Goal: Contribute content: Contribute content

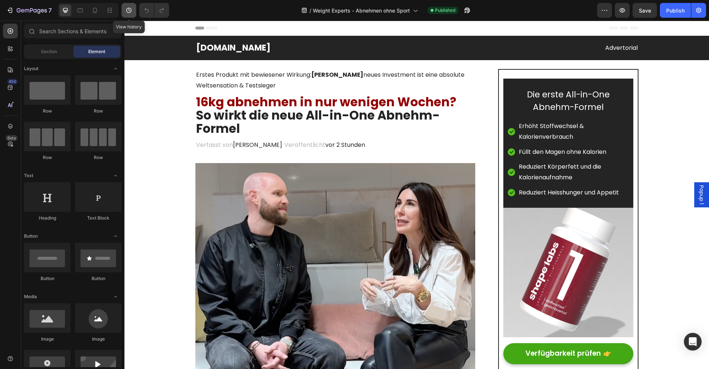
click at [130, 9] on icon "button" at bounding box center [128, 10] width 7 height 7
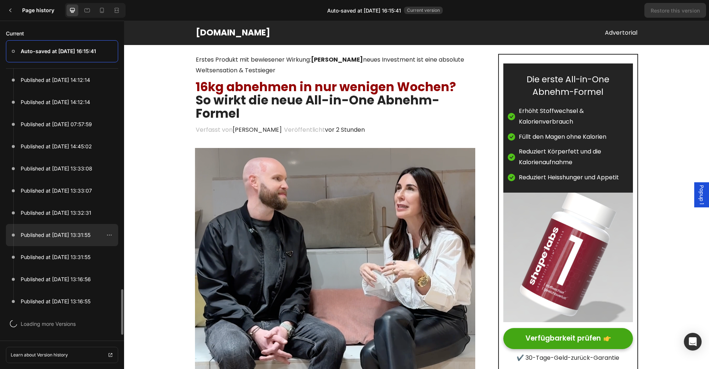
scroll to position [1221, 0]
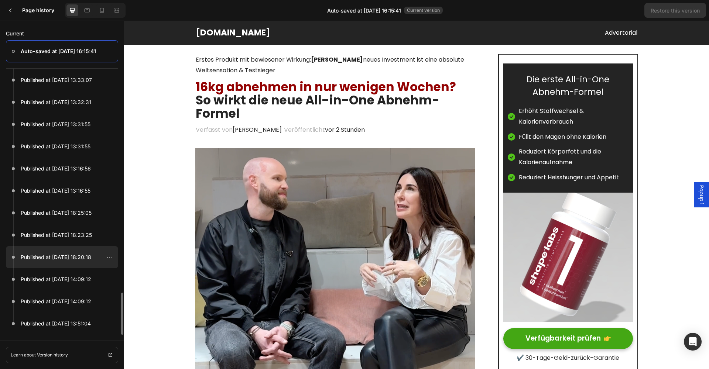
click at [55, 252] on div at bounding box center [62, 257] width 112 height 22
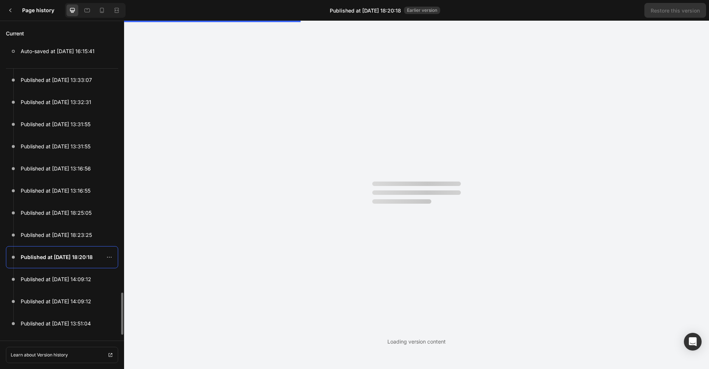
scroll to position [0, 0]
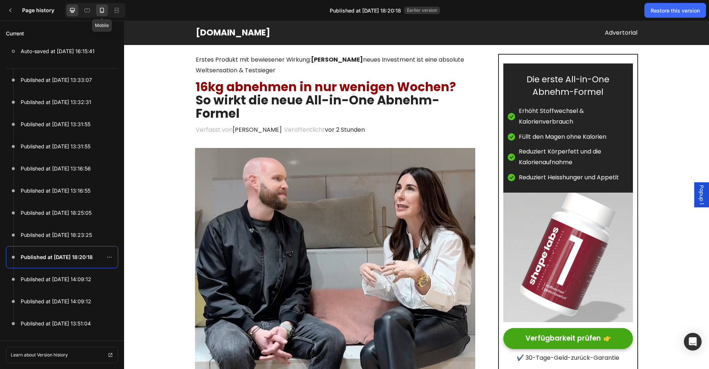
click at [101, 11] on icon at bounding box center [101, 10] width 7 height 7
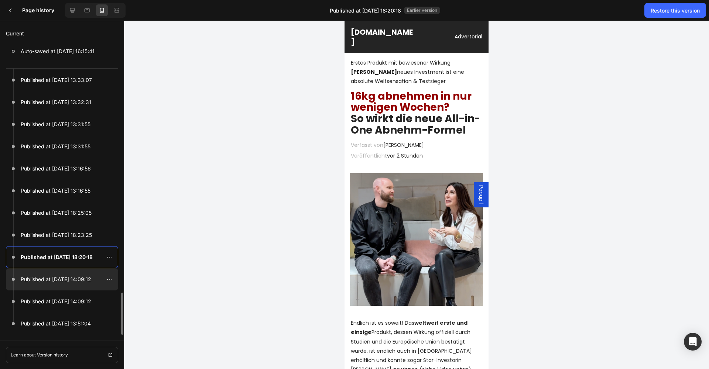
click at [44, 280] on p "Published at [DATE] 14:09:12" at bounding box center [56, 279] width 71 height 9
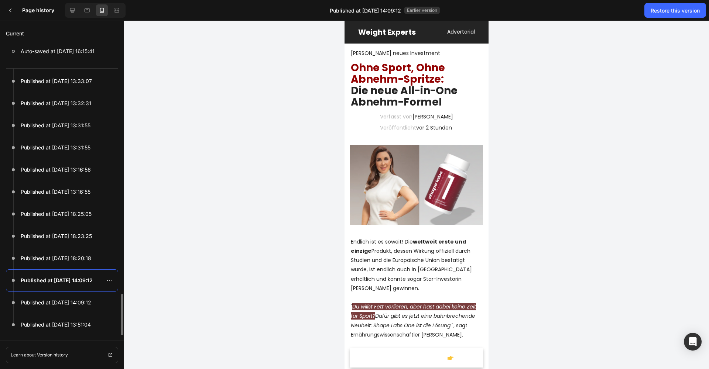
scroll to position [1221, 0]
click at [46, 176] on div at bounding box center [62, 169] width 112 height 22
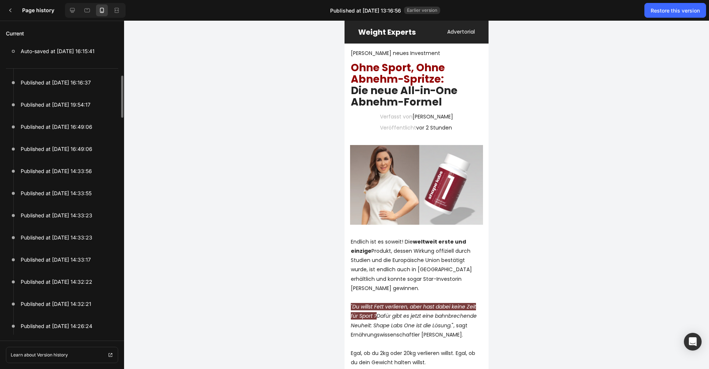
scroll to position [0, 0]
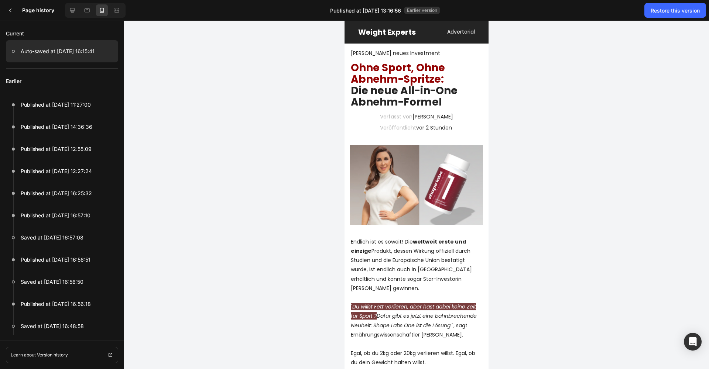
click at [46, 51] on p "Auto-saved at [DATE] 16:15:41" at bounding box center [58, 51] width 74 height 9
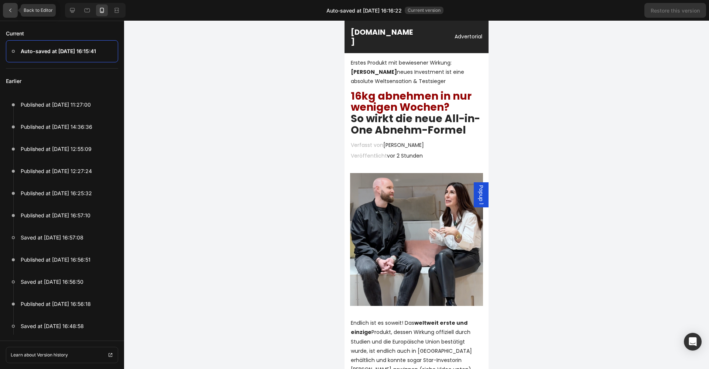
click at [11, 10] on icon at bounding box center [10, 10] width 6 height 6
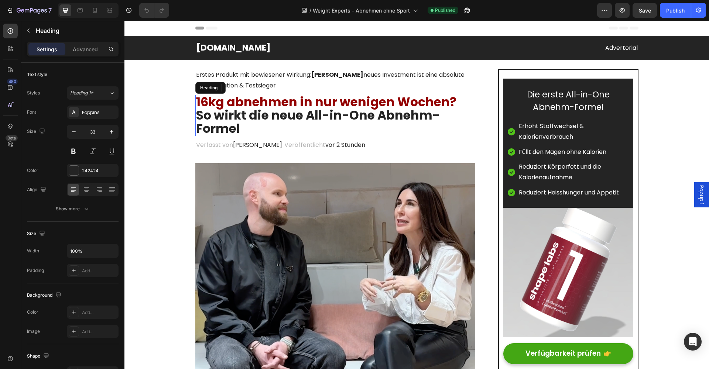
click at [230, 121] on h2 "16kg abnehmen in nur wenigen Wochen? So wirkt die neue All-in-One Abnehm-Formel" at bounding box center [335, 116] width 280 height 42
click at [391, 100] on span "16kg abnehmen in nur wenigen Wochen?" at bounding box center [326, 101] width 260 height 17
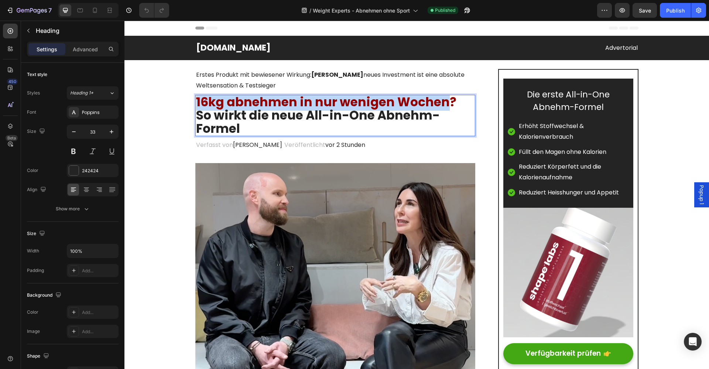
drag, startPoint x: 446, startPoint y: 101, endPoint x: 198, endPoint y: 102, distance: 248.4
click at [198, 102] on span "16kg abnehmen in nur wenigen Wochen?" at bounding box center [326, 101] width 260 height 17
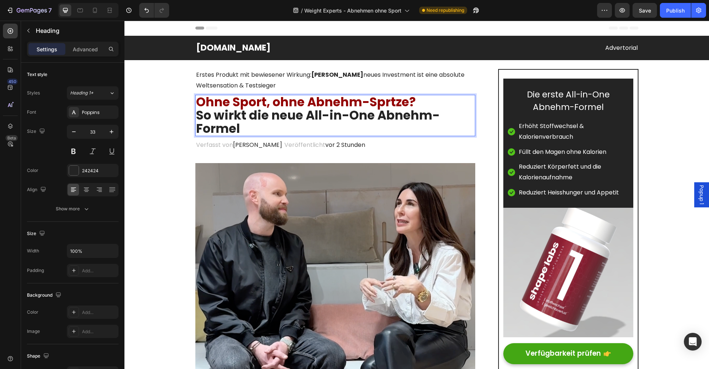
click at [248, 124] on p "Ohne Sport, ohne Abnehm-Sprtze? So wirkt die neue All-in-One Abnehm-Formel" at bounding box center [335, 116] width 279 height 40
click at [415, 101] on p "Ohne Sport, ohne Abnehm-Sprtze? So wirkt die neue All-in-One Abnehm-Formel" at bounding box center [335, 116] width 279 height 40
click at [390, 101] on span "Ohne Sport, ohne Abnehm-Sprtze?" at bounding box center [306, 101] width 220 height 17
click at [417, 99] on p "Ohne Sport, ohne Abnehm-Spritze? So wirkt die neue All-in-One Abnehm-Formel" at bounding box center [335, 116] width 279 height 40
click at [93, 9] on icon at bounding box center [95, 10] width 4 height 5
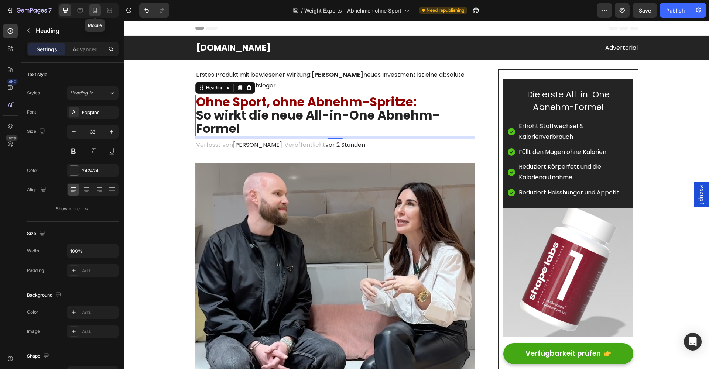
type input "28"
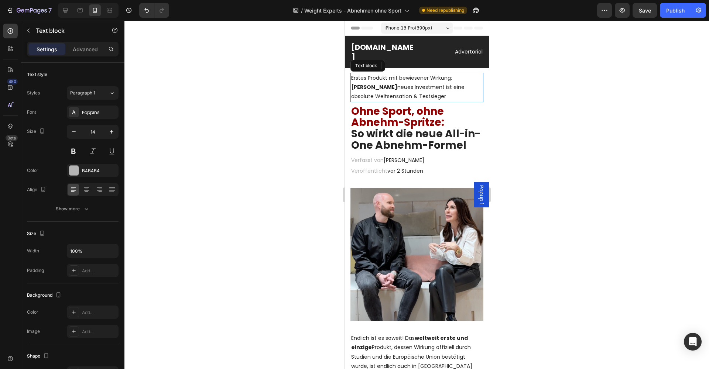
click at [410, 86] on span "Erstes Produkt mit bewiesener Wirkung: [PERSON_NAME] neues Investment ist eine …" at bounding box center [407, 87] width 113 height 26
click at [394, 96] on span "Erstes Produkt mit bewiesener Wirkung: [PERSON_NAME] neues Investment ist eine …" at bounding box center [407, 87] width 113 height 26
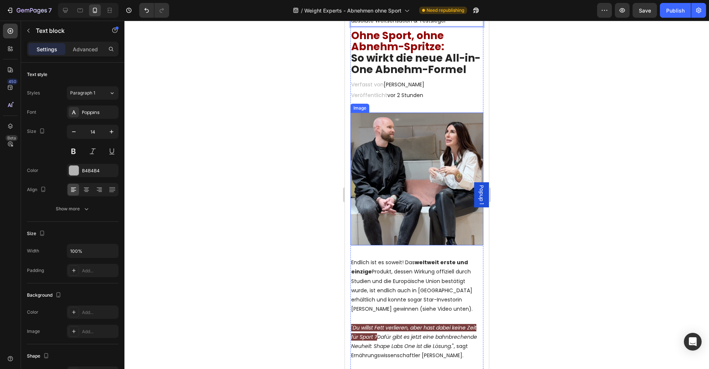
scroll to position [78, 0]
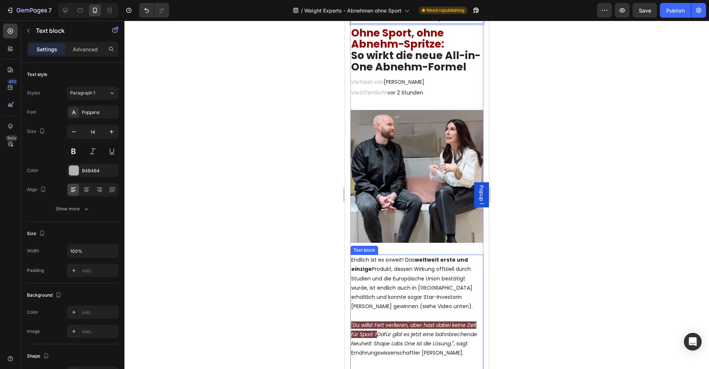
click at [372, 269] on p "Endlich ist es soweit! Das weltweit erste und einzige Produkt, dessen Wirkung o…" at bounding box center [416, 283] width 131 height 56
click at [372, 268] on p "Endlich ist es soweit! Das weltweit erste und einzige Produkt, dessen Wirkung o…" at bounding box center [416, 283] width 131 height 56
drag, startPoint x: 460, startPoint y: 269, endPoint x: 469, endPoint y: 270, distance: 9.7
click at [460, 269] on p "Endlich ist es soweit! Das weltweit erste und einzige Abnehm-Produkt, dessen Wi…" at bounding box center [416, 283] width 131 height 56
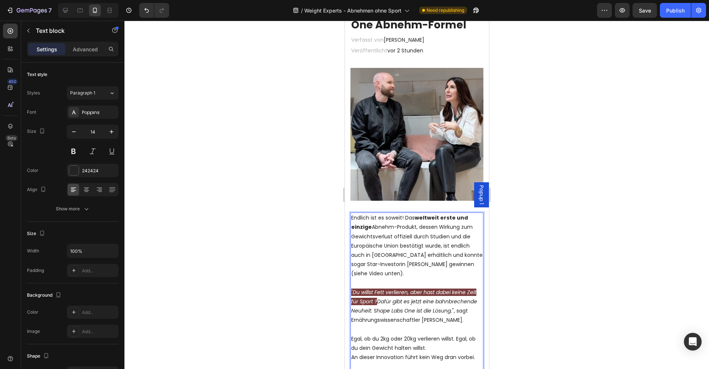
scroll to position [121, 0]
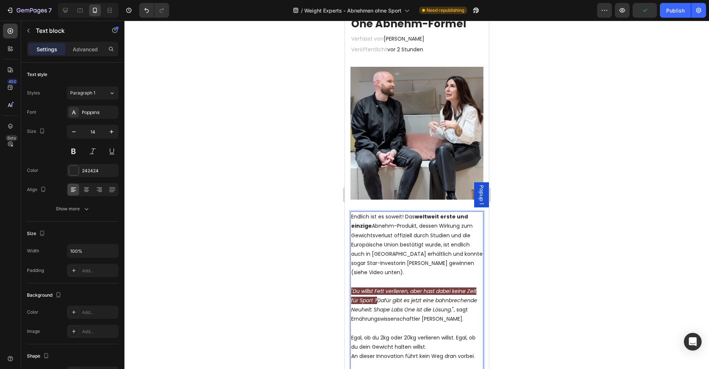
click at [385, 292] on icon "Du willst Fett verlieren, aber hast dabei keine Zeit für Sport ?" at bounding box center [413, 296] width 125 height 17
click at [375, 290] on icon "Du willst Fett verlieren, aber hast dabei keine Zeit für Sport ?" at bounding box center [413, 296] width 125 height 17
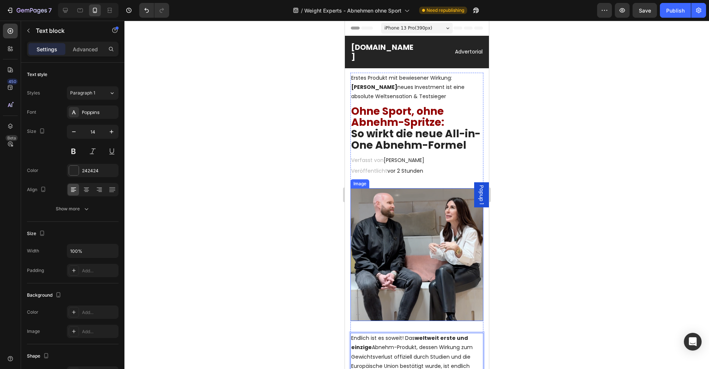
scroll to position [0, 0]
click at [421, 95] on p "Erstes Produkt mit bewiesener Wirkung: [PERSON_NAME] neues Investment ist eine …" at bounding box center [416, 87] width 131 height 28
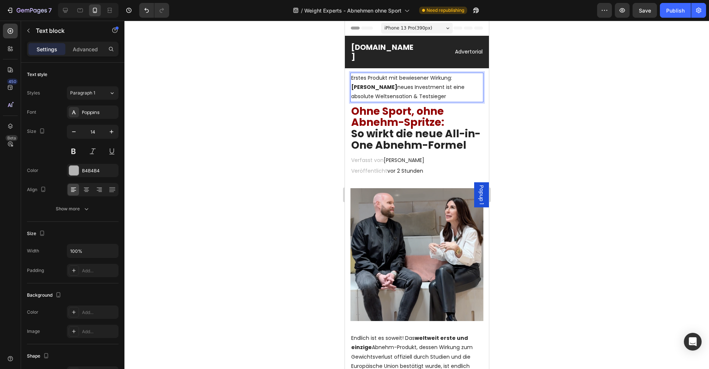
click at [423, 96] on p "Erstes Produkt mit bewiesener Wirkung: [PERSON_NAME] neues Investment ist eine …" at bounding box center [416, 87] width 131 height 28
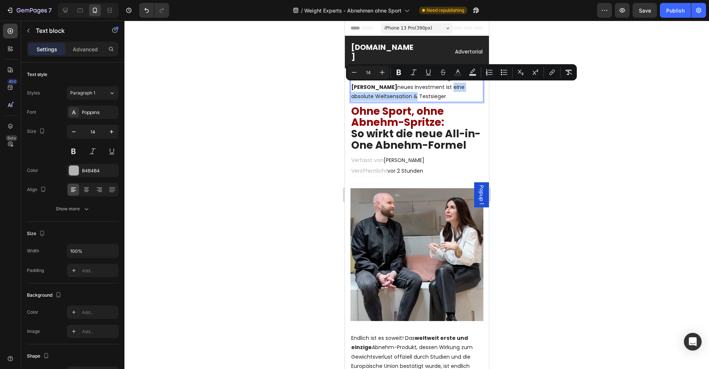
drag, startPoint x: 391, startPoint y: 96, endPoint x: 430, endPoint y: 87, distance: 39.7
click at [430, 87] on span "Erstes Produkt mit bewiesener Wirkung: [PERSON_NAME] neues Investment ist eine …" at bounding box center [407, 87] width 113 height 26
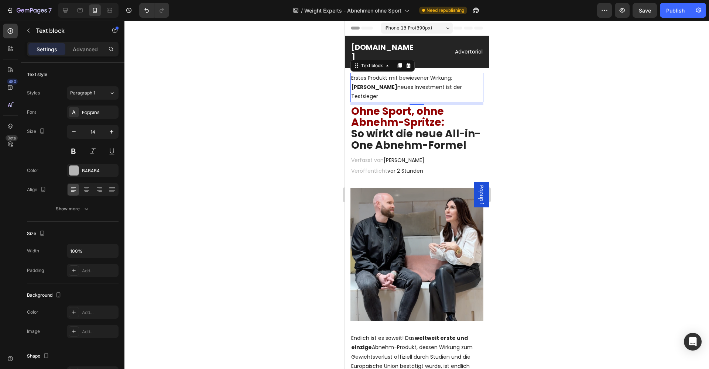
click at [527, 93] on div at bounding box center [416, 195] width 584 height 348
click at [397, 83] on strong "[PERSON_NAME]" at bounding box center [374, 86] width 46 height 7
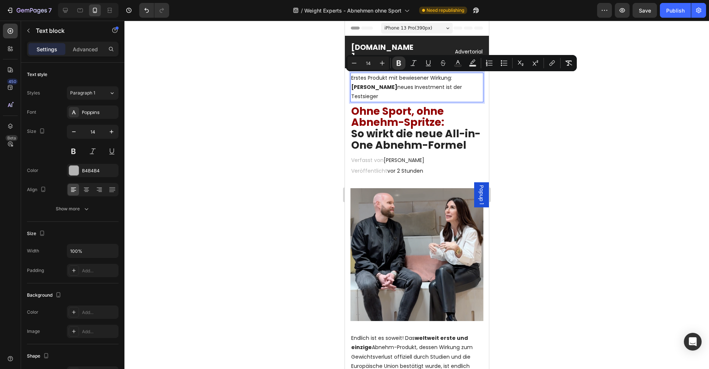
click at [397, 83] on strong "[PERSON_NAME]" at bounding box center [374, 86] width 46 height 7
drag, startPoint x: 453, startPoint y: 78, endPoint x: 352, endPoint y: 77, distance: 101.5
click at [352, 77] on span "Erstes Produkt mit bewiesener Wirkung: [PERSON_NAME] neues Investment ist der T…" at bounding box center [406, 87] width 111 height 26
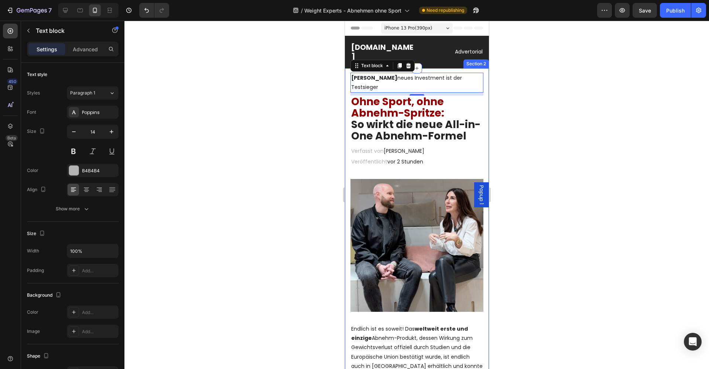
click at [539, 122] on div at bounding box center [416, 195] width 584 height 348
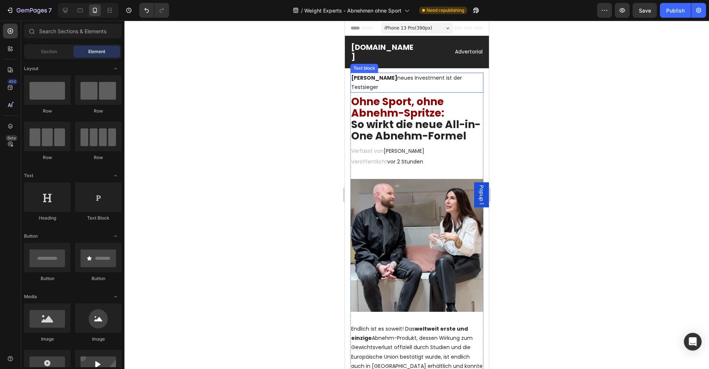
click at [401, 83] on p "[PERSON_NAME] neues Investment ist der Testsieger" at bounding box center [416, 82] width 131 height 18
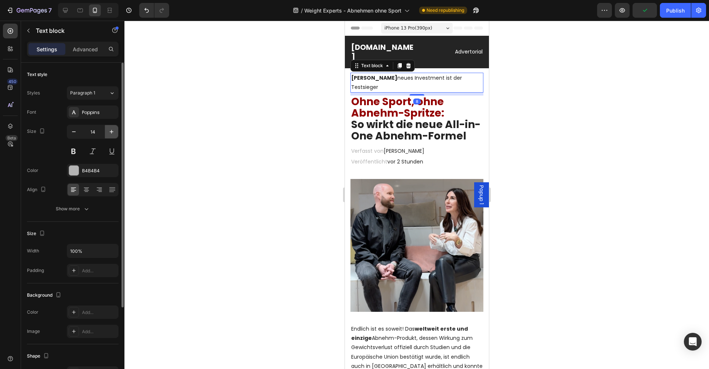
click at [113, 133] on icon "button" at bounding box center [111, 131] width 7 height 7
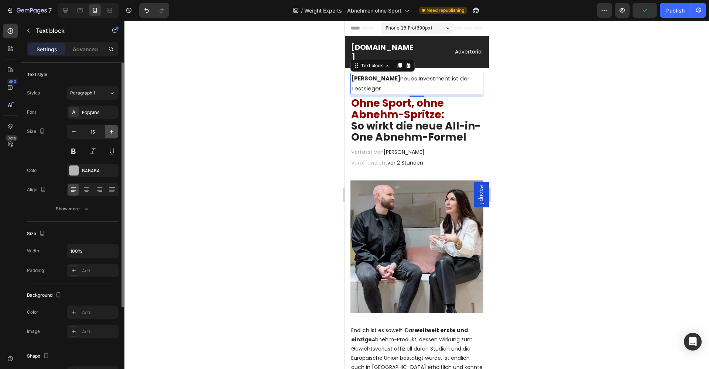
click at [113, 133] on icon "button" at bounding box center [111, 131] width 7 height 7
type input "16"
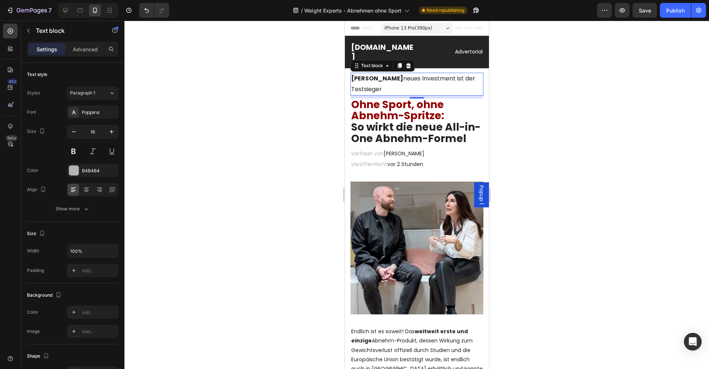
click at [569, 177] on div at bounding box center [416, 195] width 584 height 348
click at [412, 85] on p "[PERSON_NAME] neues Investment ist der Testsieger" at bounding box center [416, 83] width 131 height 21
click at [72, 134] on icon "button" at bounding box center [73, 131] width 7 height 7
type input "15"
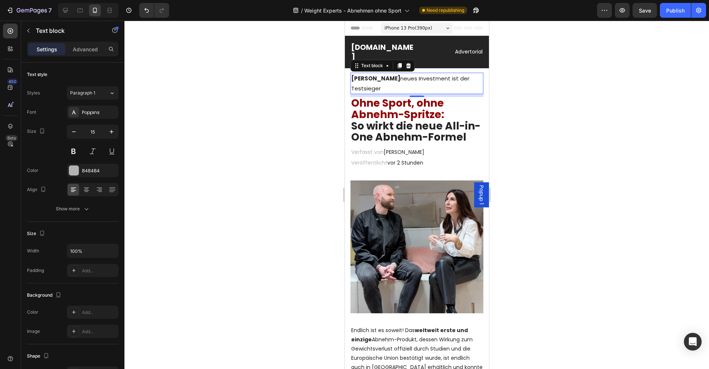
drag, startPoint x: 456, startPoint y: 79, endPoint x: 463, endPoint y: 80, distance: 7.1
click at [463, 80] on span "[PERSON_NAME] neues Investment ist der Testsieger" at bounding box center [410, 84] width 118 height 18
click at [461, 80] on span "[PERSON_NAME] neues Investment ist der Testsieger" at bounding box center [410, 84] width 118 height 18
click at [351, 88] on span "[PERSON_NAME] neues Investment ist Testsieger" at bounding box center [404, 84] width 107 height 18
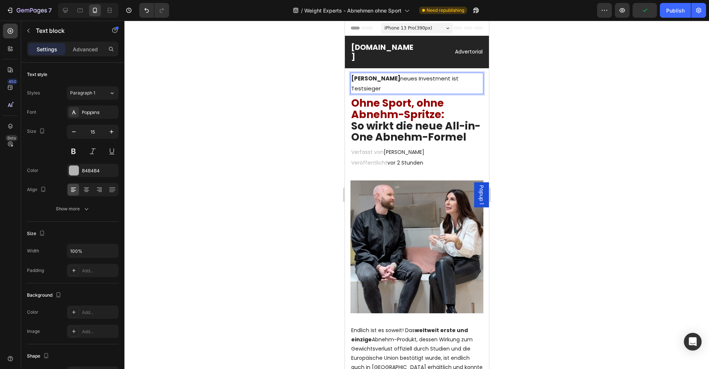
click at [546, 114] on div at bounding box center [416, 195] width 584 height 348
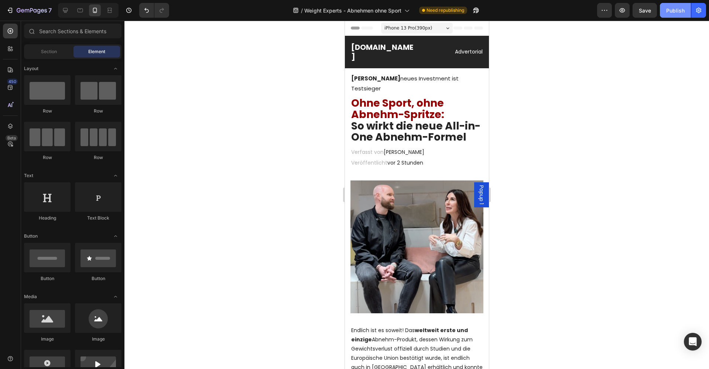
click at [667, 11] on div "Publish" at bounding box center [675, 11] width 18 height 8
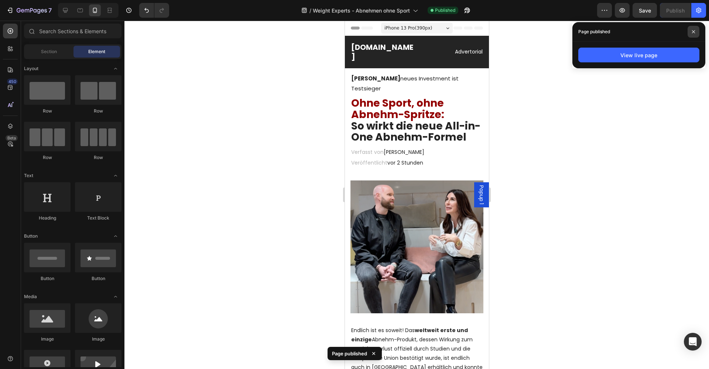
click at [697, 31] on span at bounding box center [693, 32] width 12 height 12
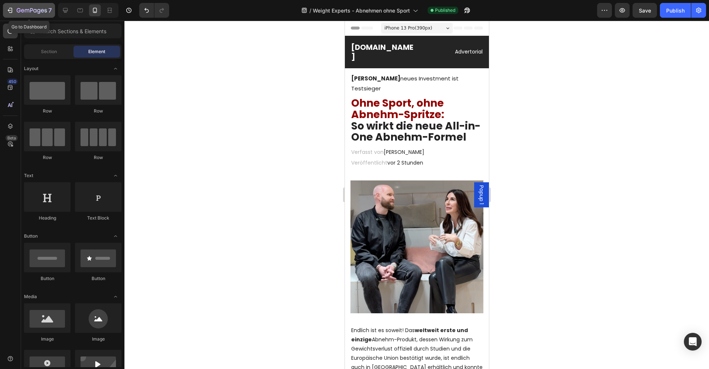
click at [13, 10] on icon "button" at bounding box center [9, 10] width 7 height 7
